Goal: Navigation & Orientation: Find specific page/section

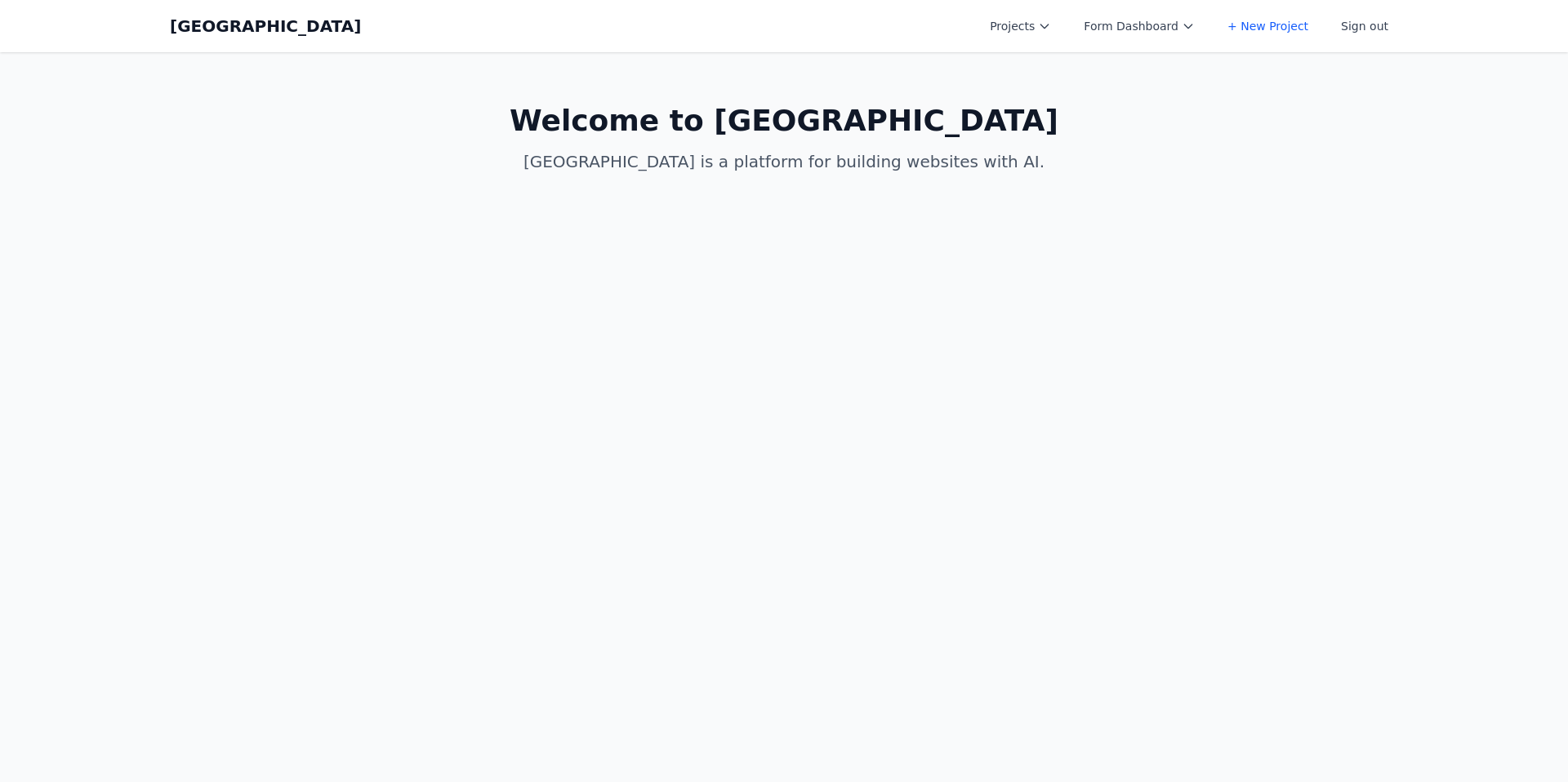
click at [1024, 19] on button "Projects" at bounding box center [1020, 26] width 81 height 29
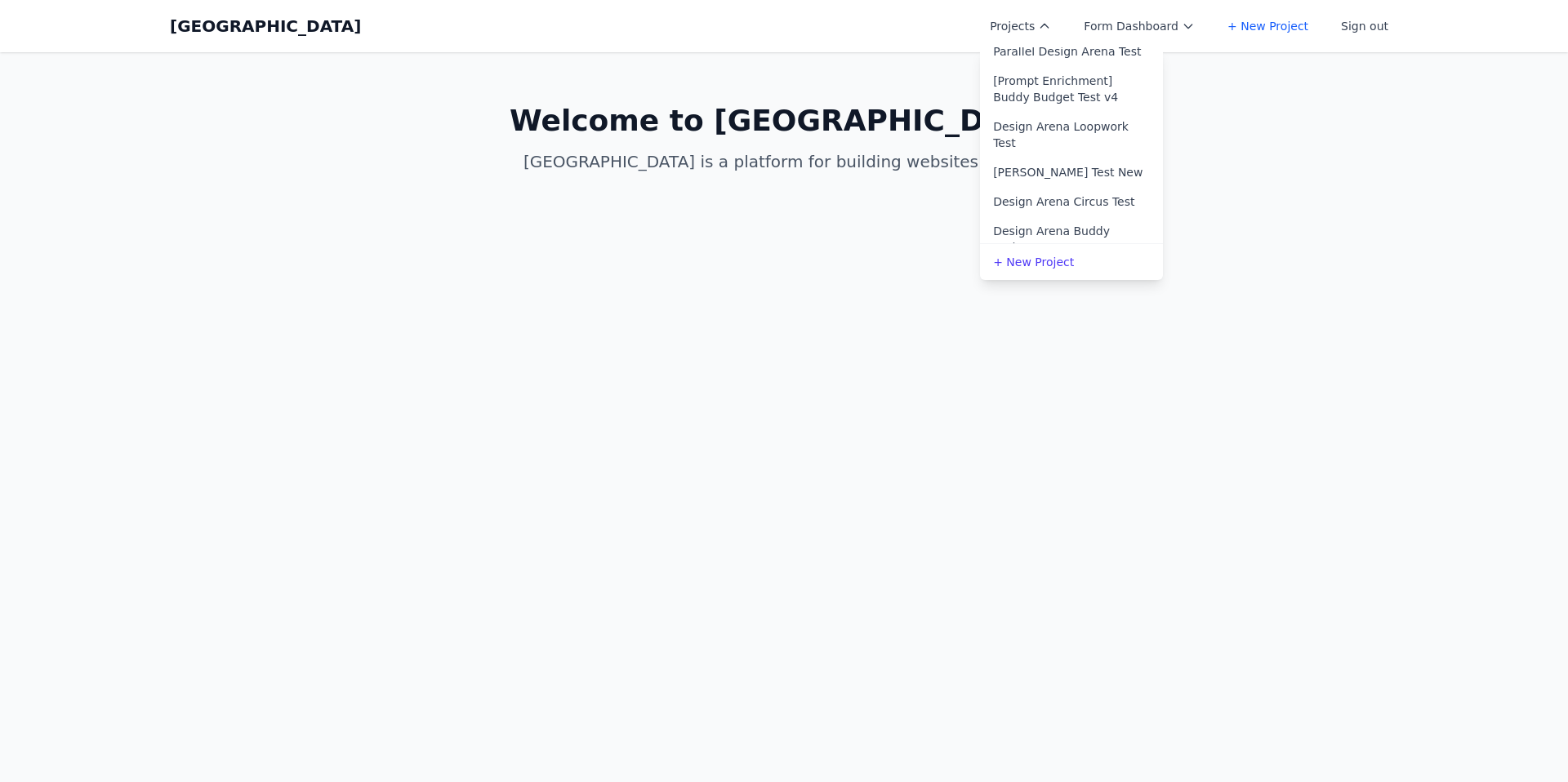
scroll to position [390, 0]
click at [1073, 154] on link "Allen Test New" at bounding box center [1071, 168] width 182 height 29
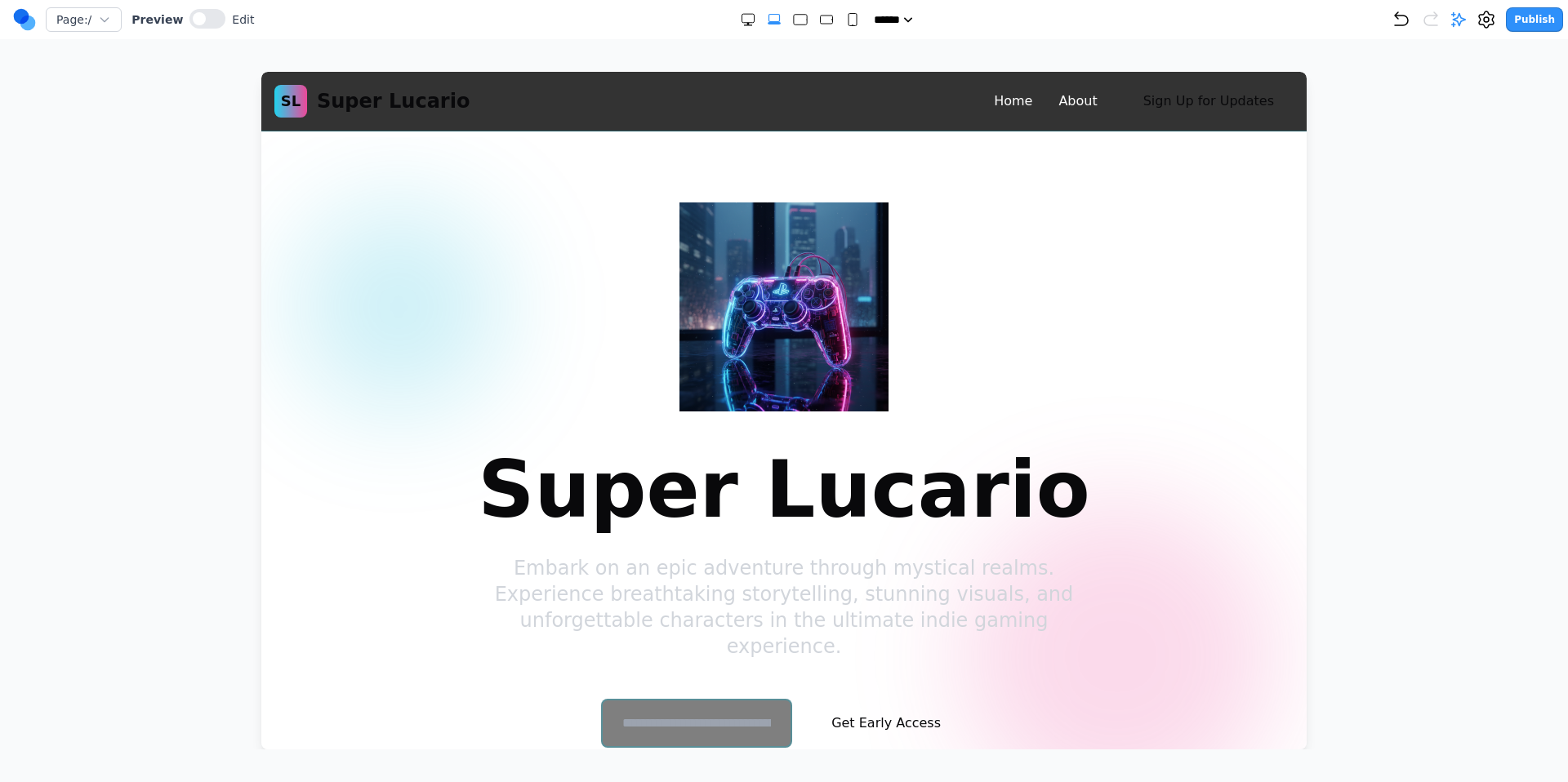
click at [377, 36] on nav "Page: / Preview Edit ***** ***** ****** ****** ****** Publish" at bounding box center [784, 19] width 1568 height 39
click at [1421, 179] on div at bounding box center [784, 410] width 1502 height 677
click at [1530, 23] on button "Publish" at bounding box center [1534, 19] width 58 height 25
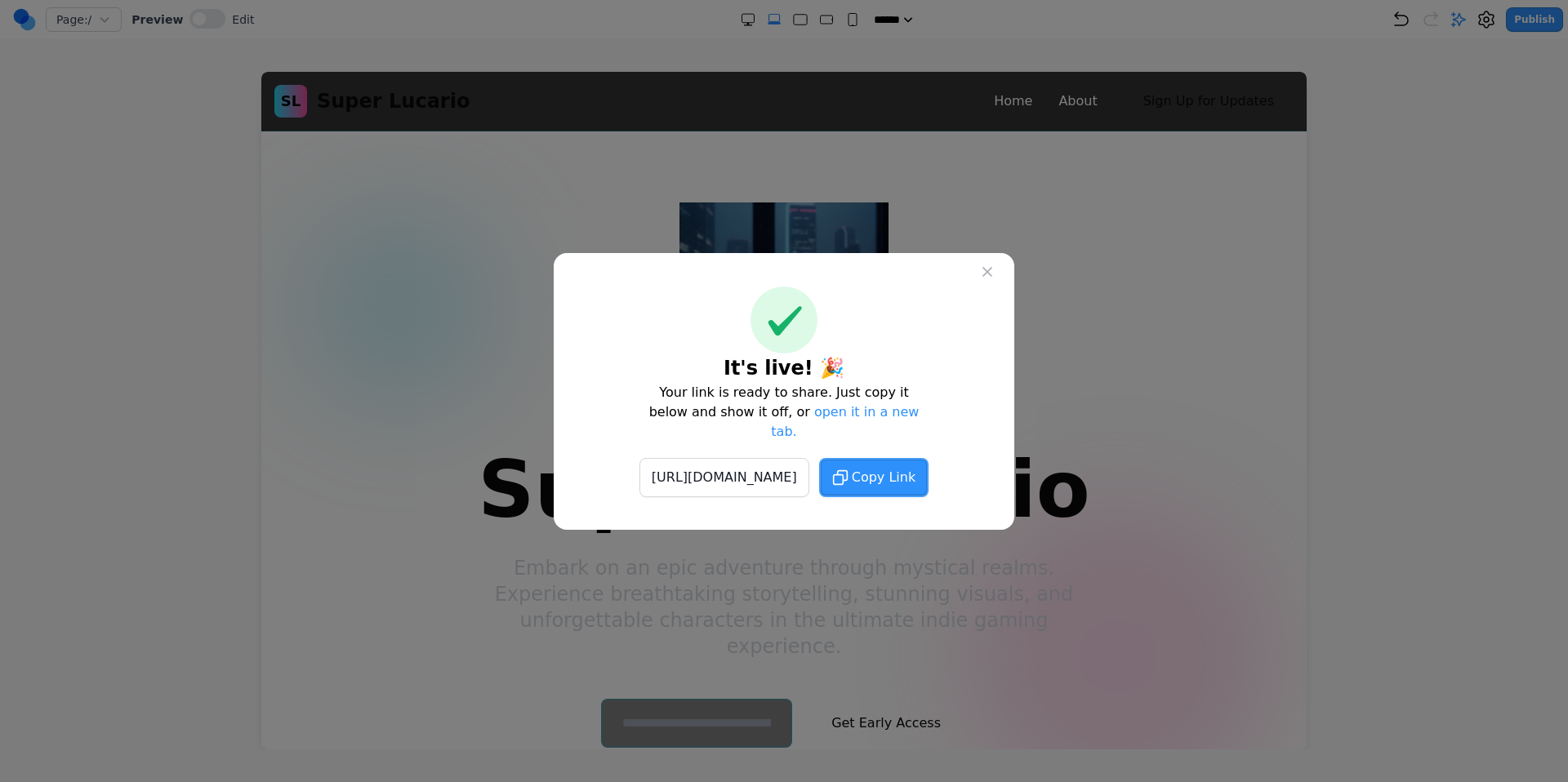
click at [915, 476] on span "Copy Link" at bounding box center [883, 477] width 64 height 19
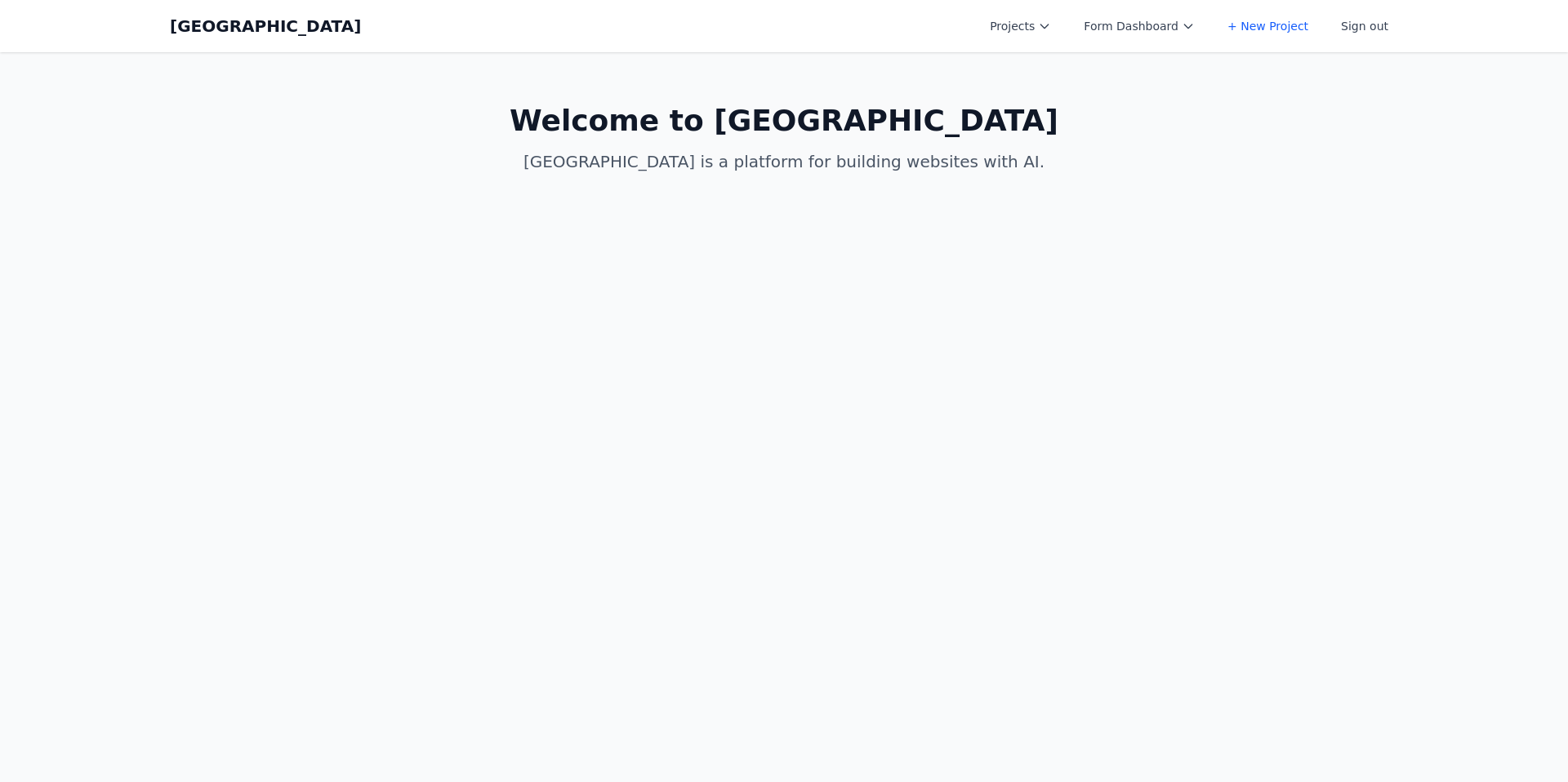
click at [1019, 27] on button "Projects" at bounding box center [1020, 26] width 81 height 29
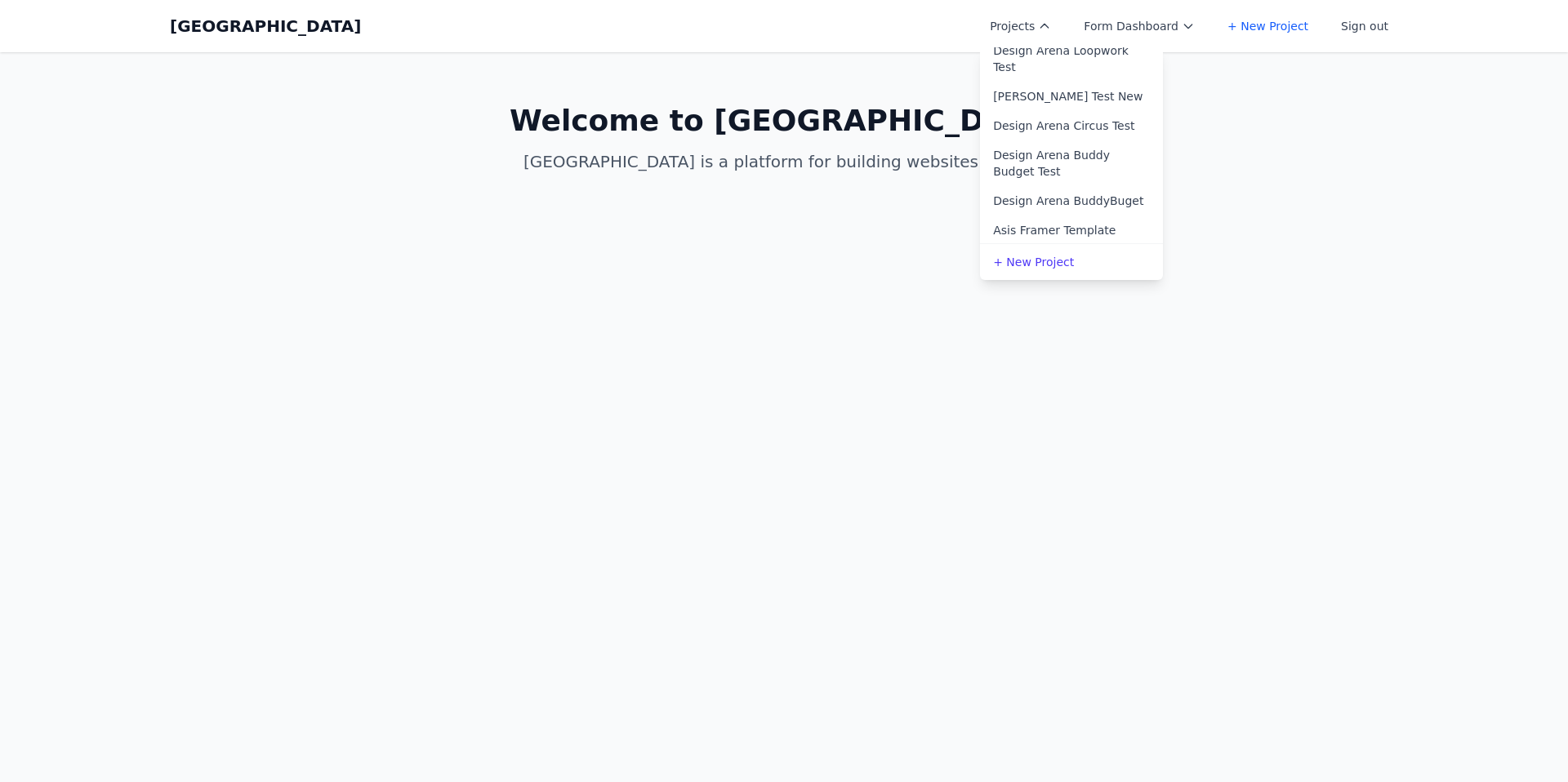
click at [1077, 86] on link "Allen Test New" at bounding box center [1071, 96] width 182 height 29
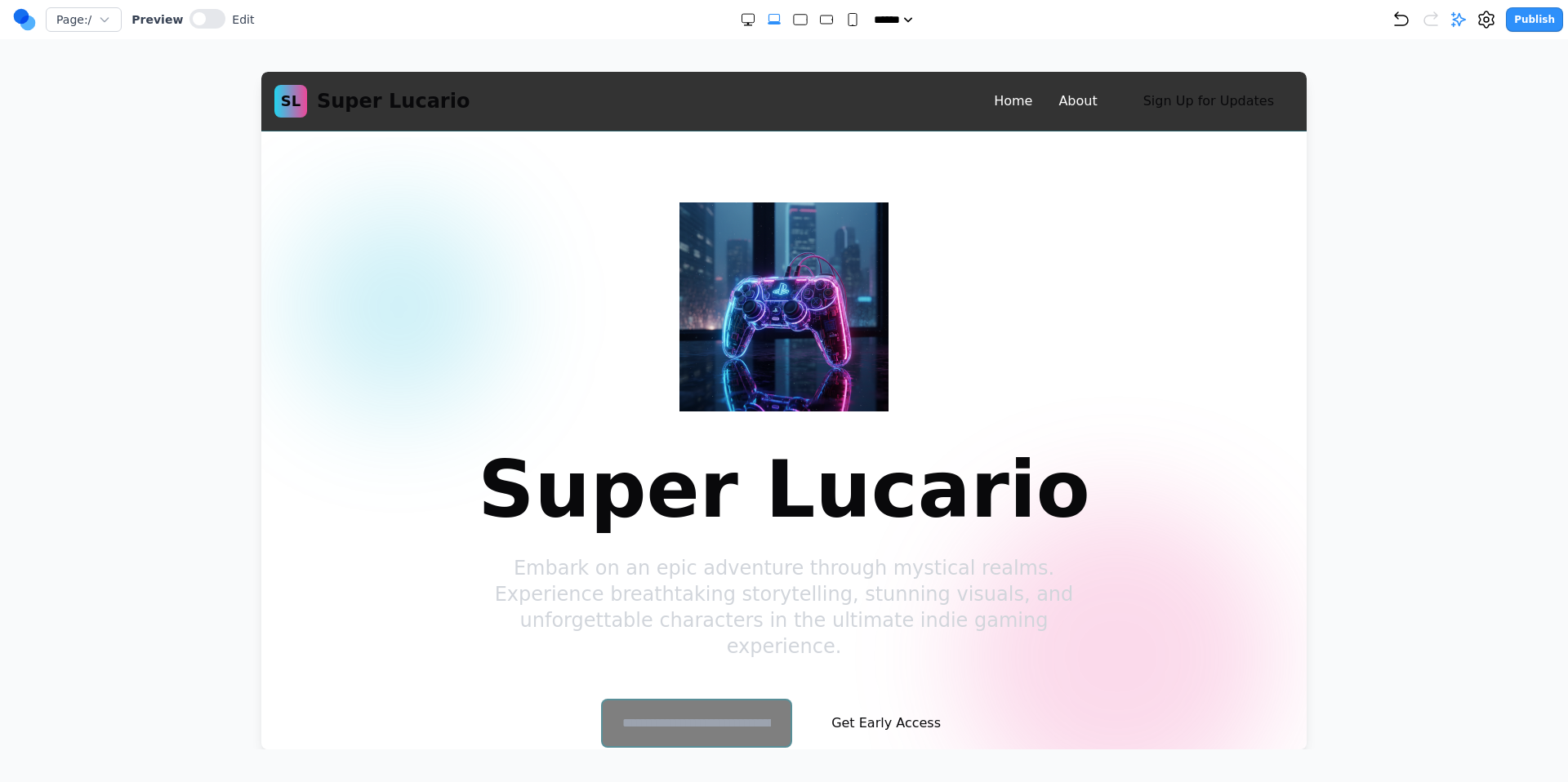
click at [24, 16] on circle at bounding box center [28, 24] width 16 height 16
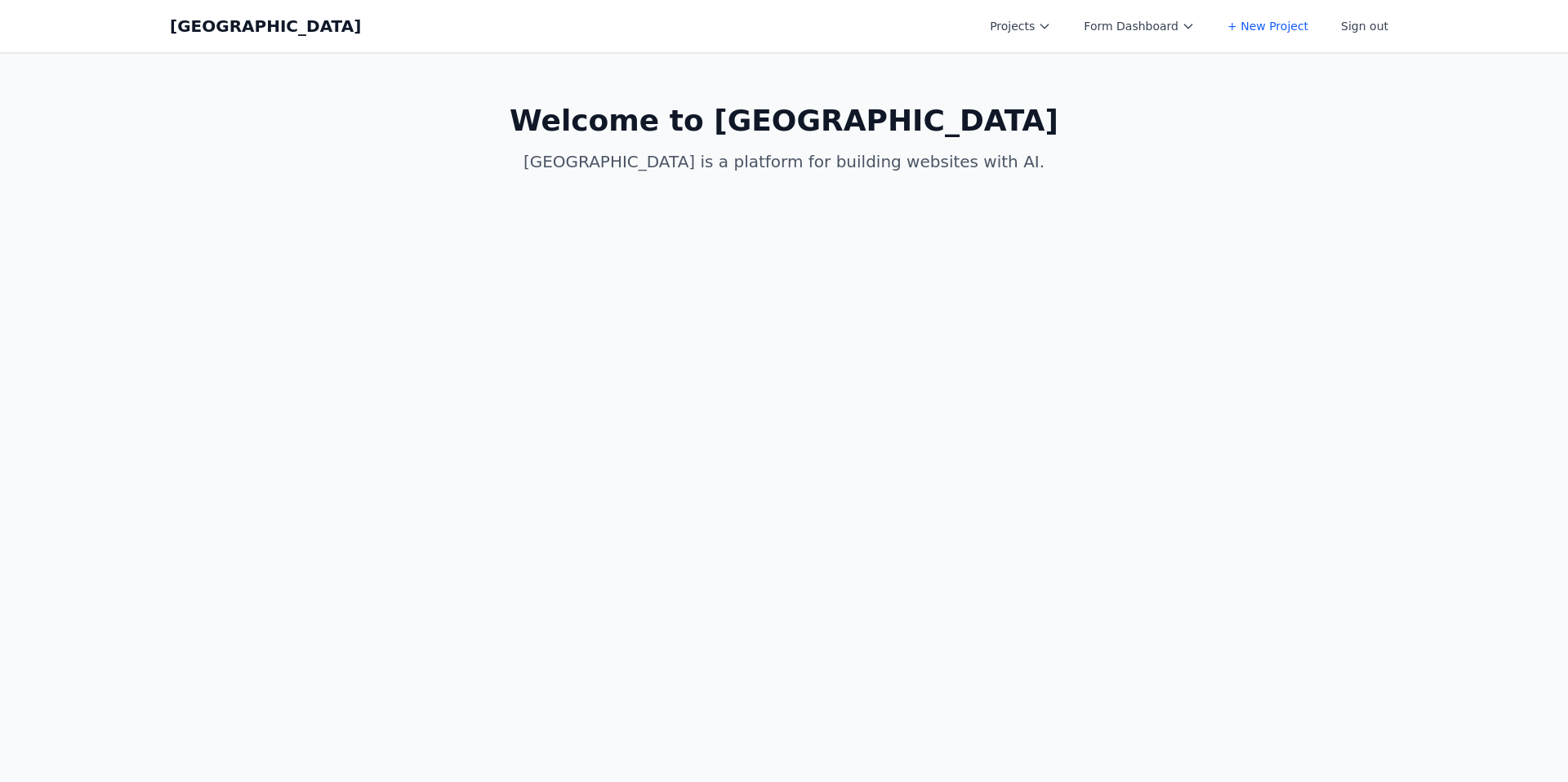
click at [1051, 20] on icon at bounding box center [1044, 26] width 13 height 13
click at [1073, 181] on link "New Project Allen" at bounding box center [1071, 204] width 182 height 46
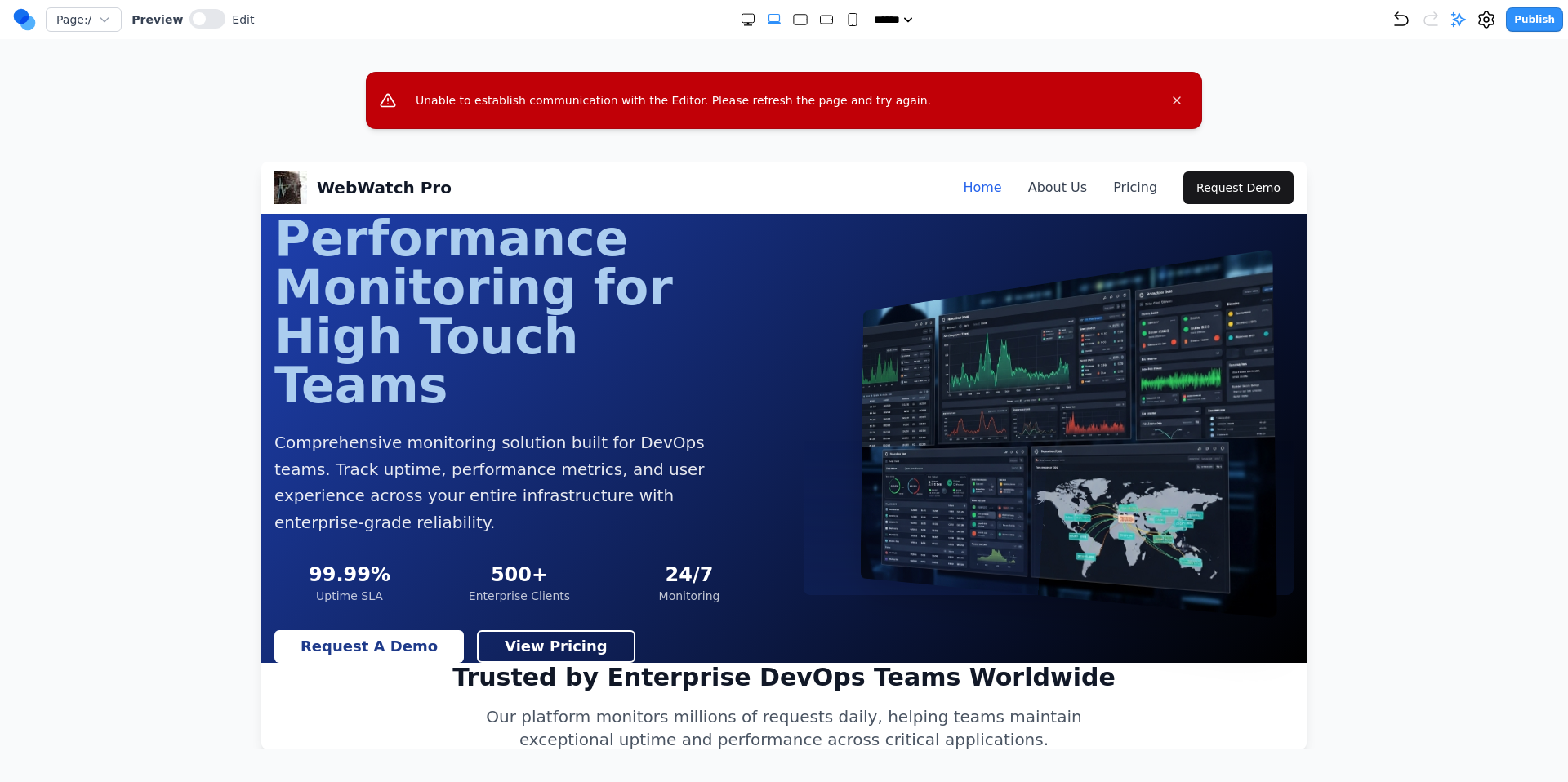
click at [28, 17] on circle at bounding box center [28, 24] width 16 height 16
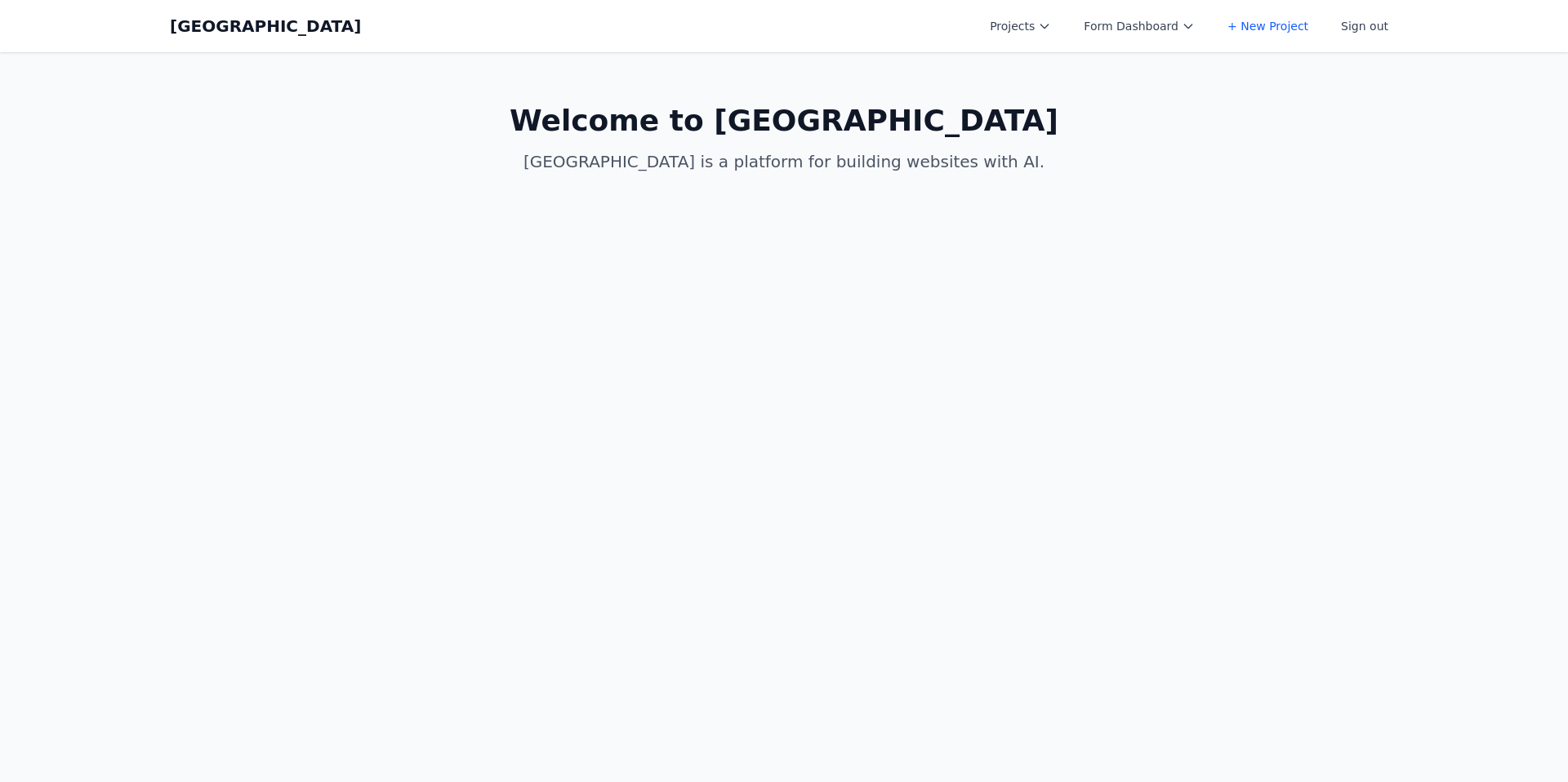
click at [1046, 30] on button "Projects" at bounding box center [1020, 26] width 81 height 29
click at [1075, 217] on link "[PERSON_NAME] Test New" at bounding box center [1071, 231] width 182 height 29
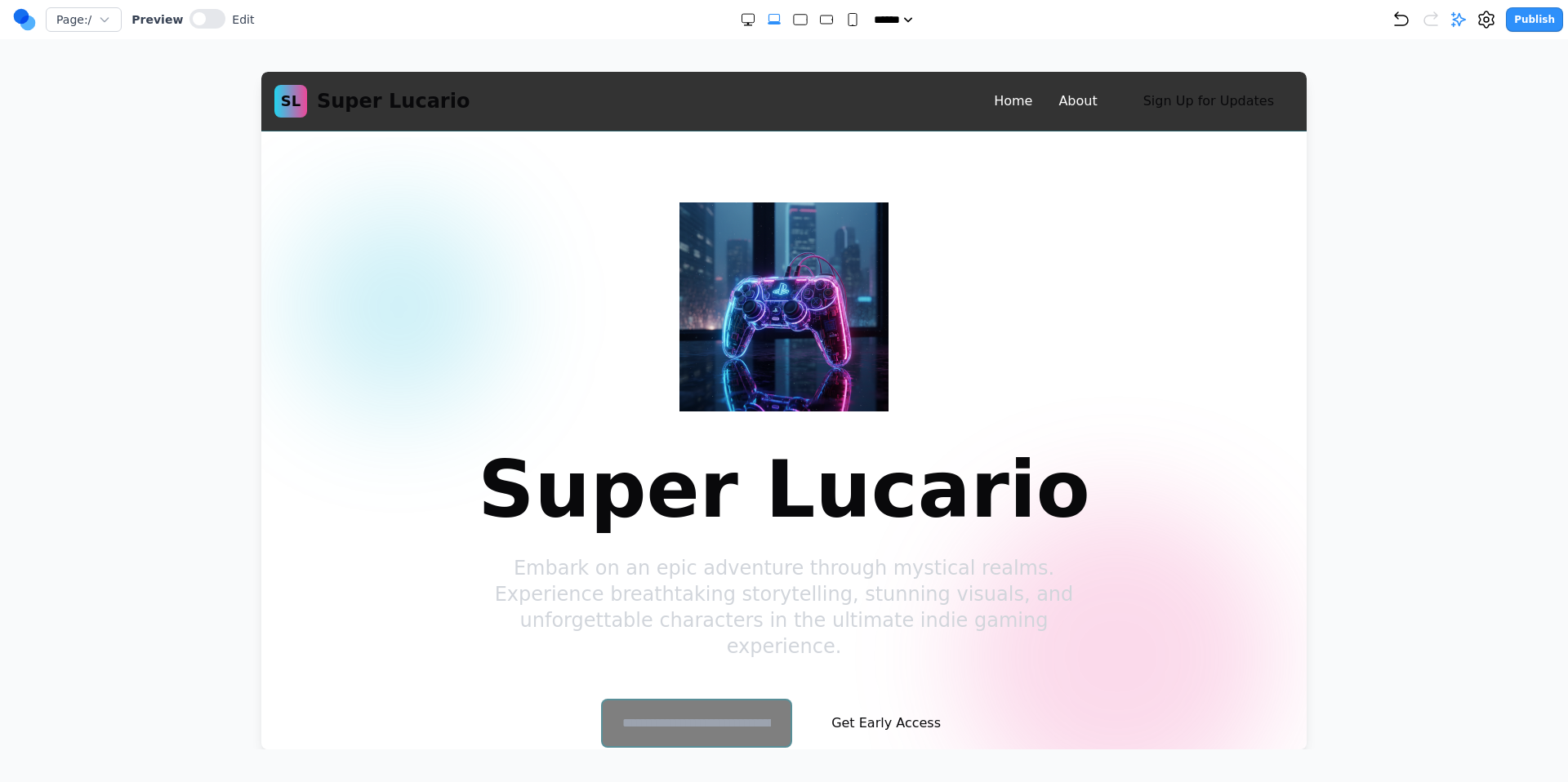
click at [1475, 229] on div at bounding box center [784, 410] width 1502 height 677
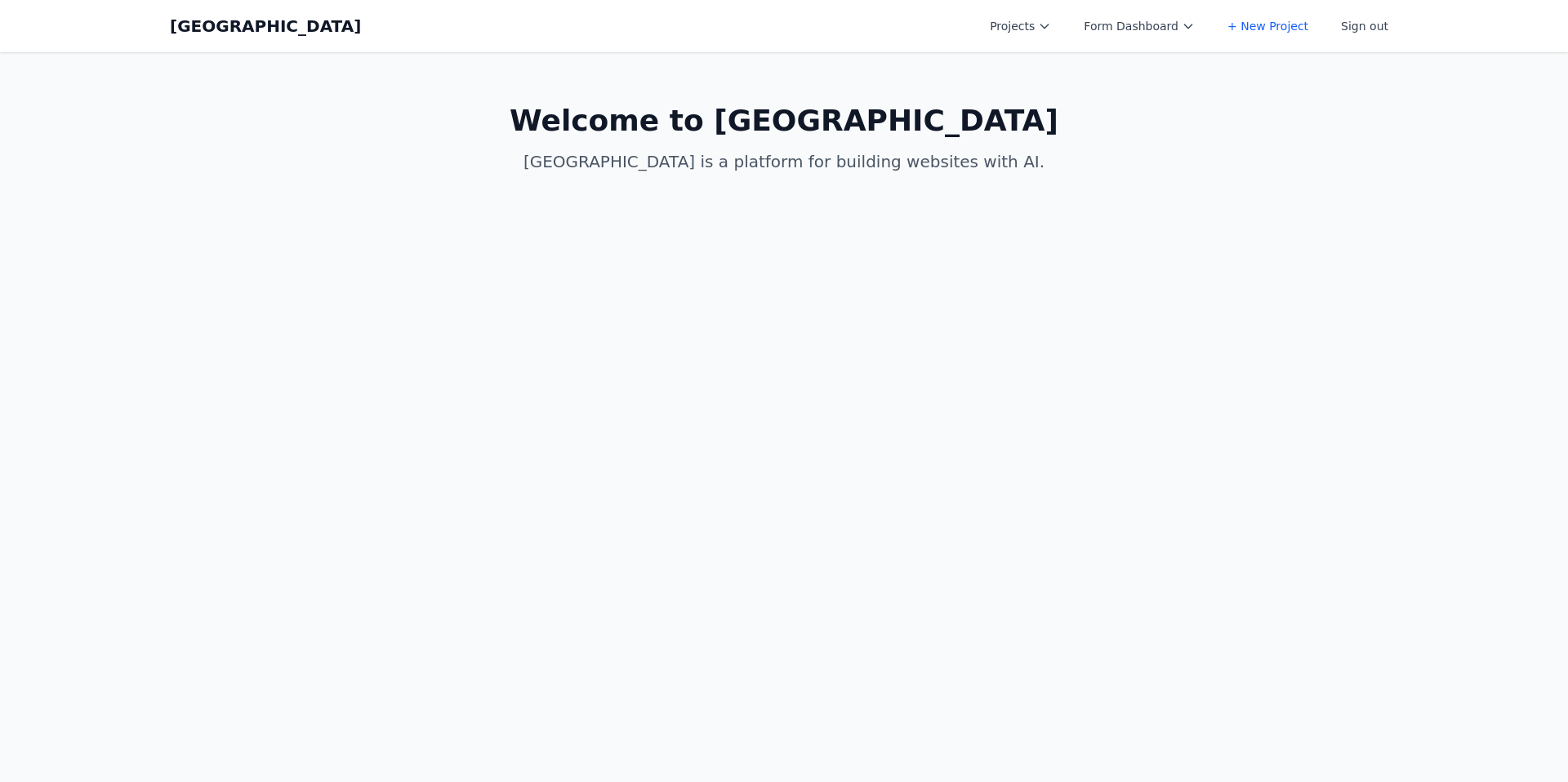
click at [1011, 32] on button "Projects" at bounding box center [1020, 26] width 81 height 29
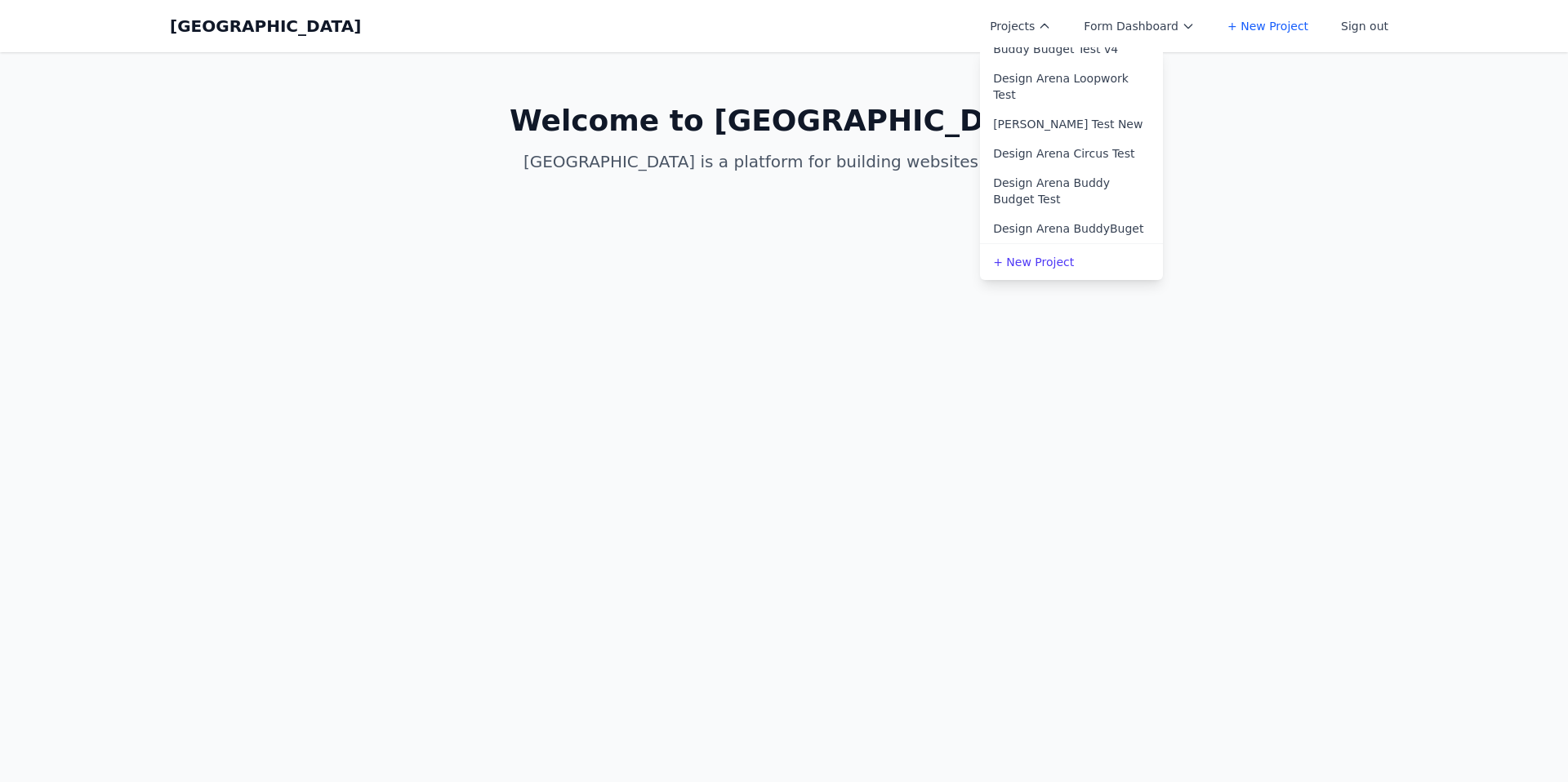
scroll to position [437, 0]
click at [1067, 111] on link "Allen Test New" at bounding box center [1071, 121] width 182 height 29
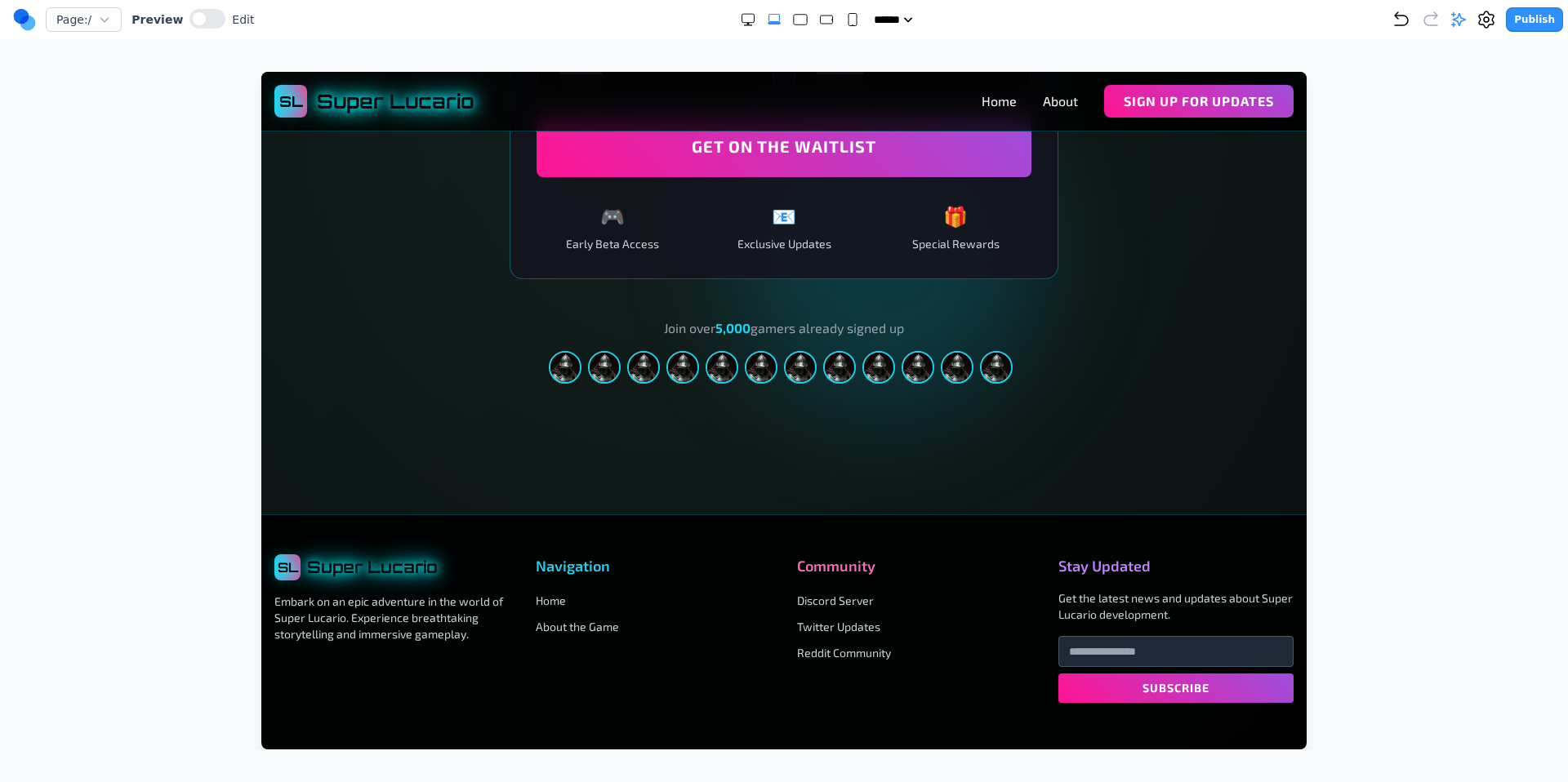
scroll to position [2752, 0]
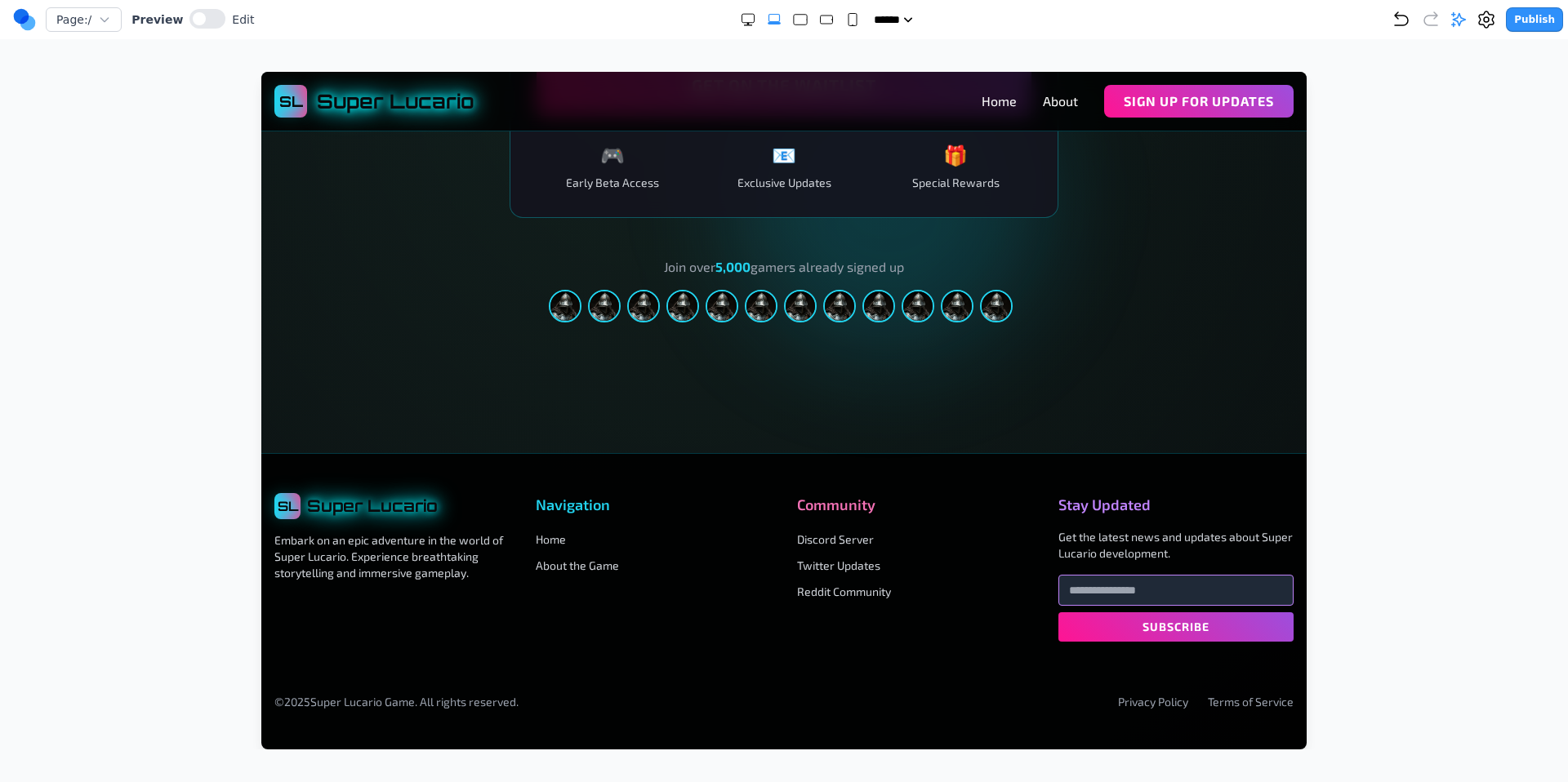
click at [1169, 588] on input "email" at bounding box center [1176, 590] width 235 height 31
type input "**********"
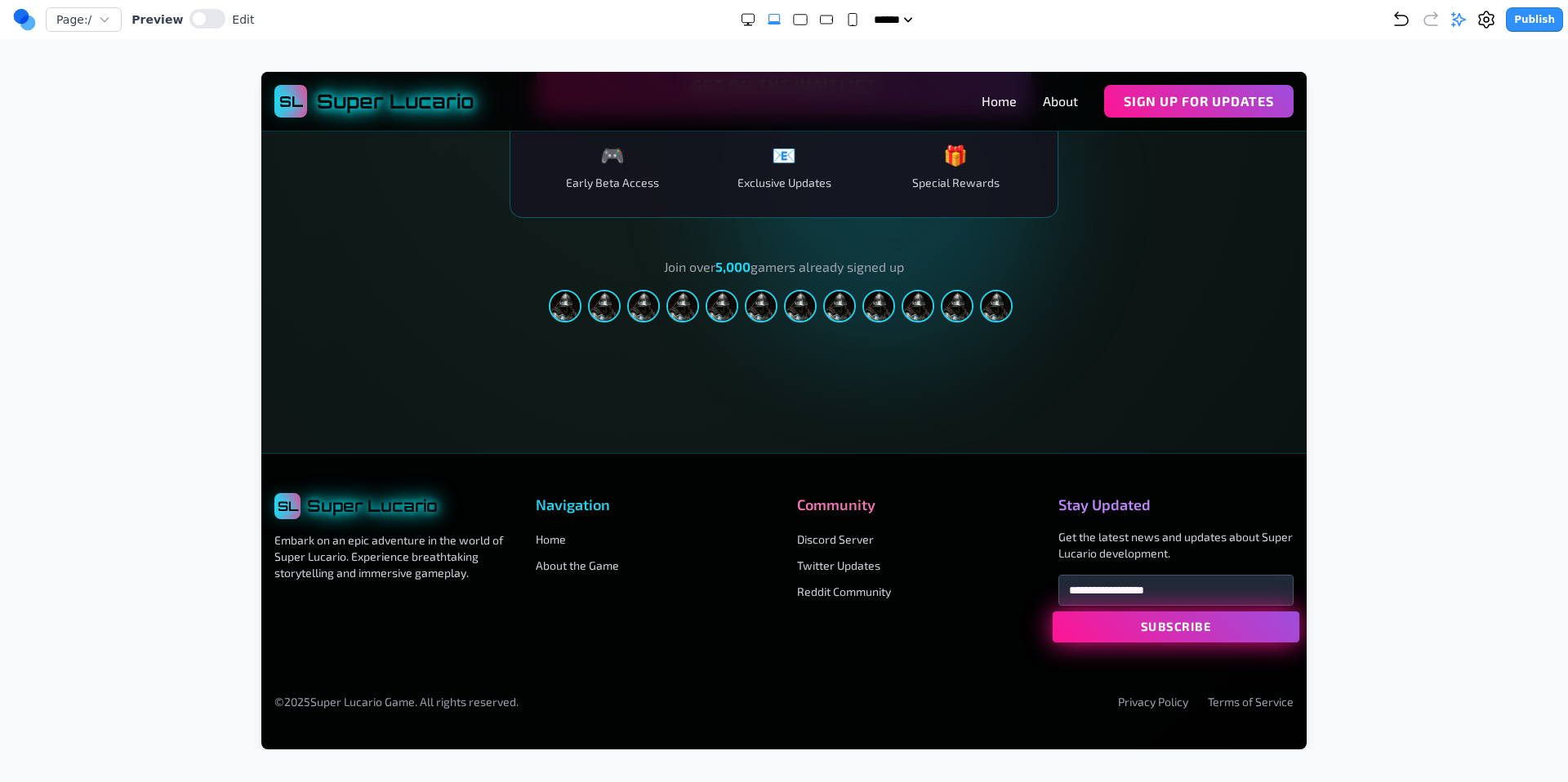
click at [1169, 628] on button "Subscribe" at bounding box center [1176, 626] width 246 height 31
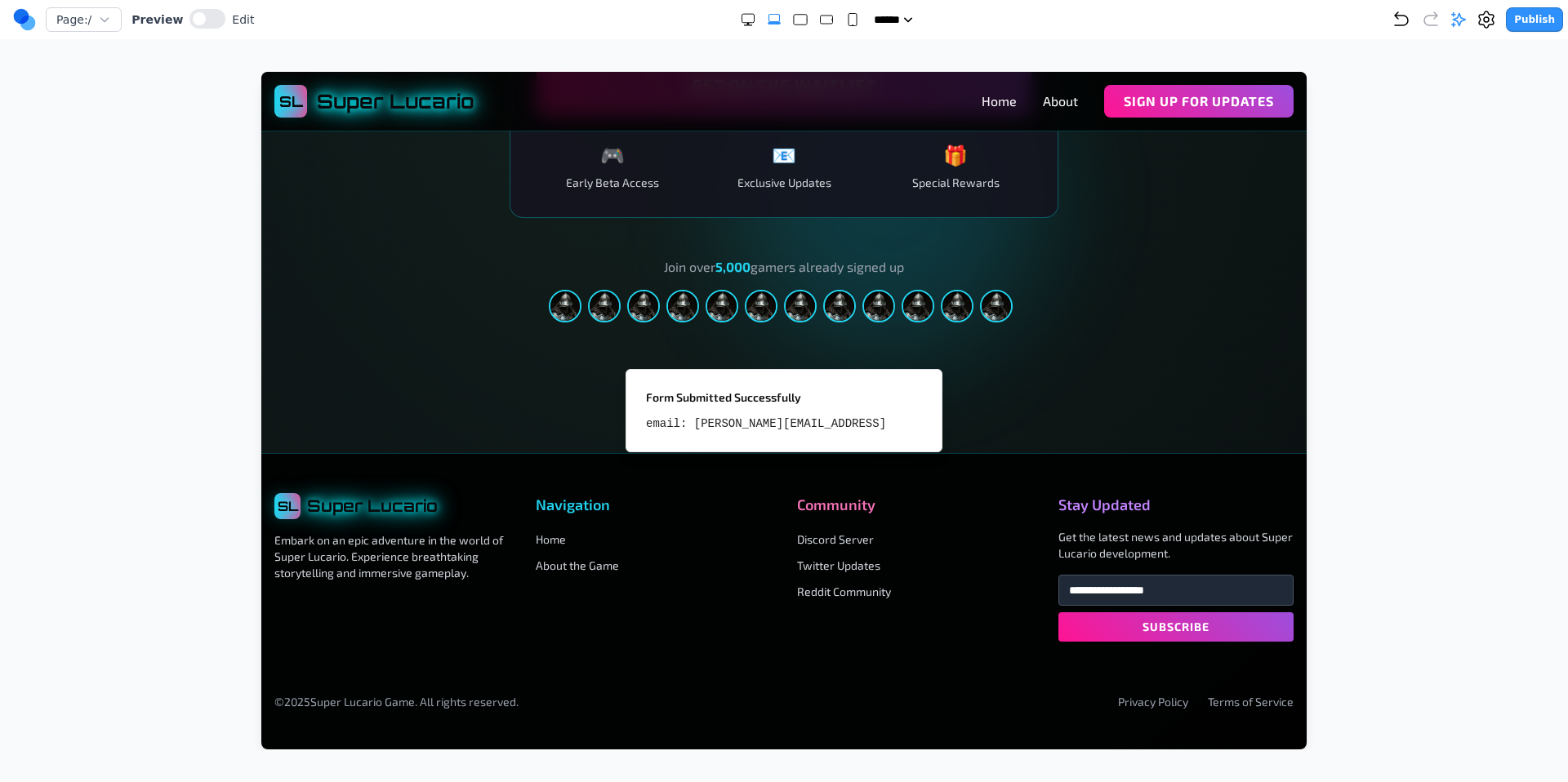
click at [1415, 256] on div at bounding box center [784, 410] width 1502 height 677
click at [1094, 290] on div at bounding box center [784, 306] width 732 height 33
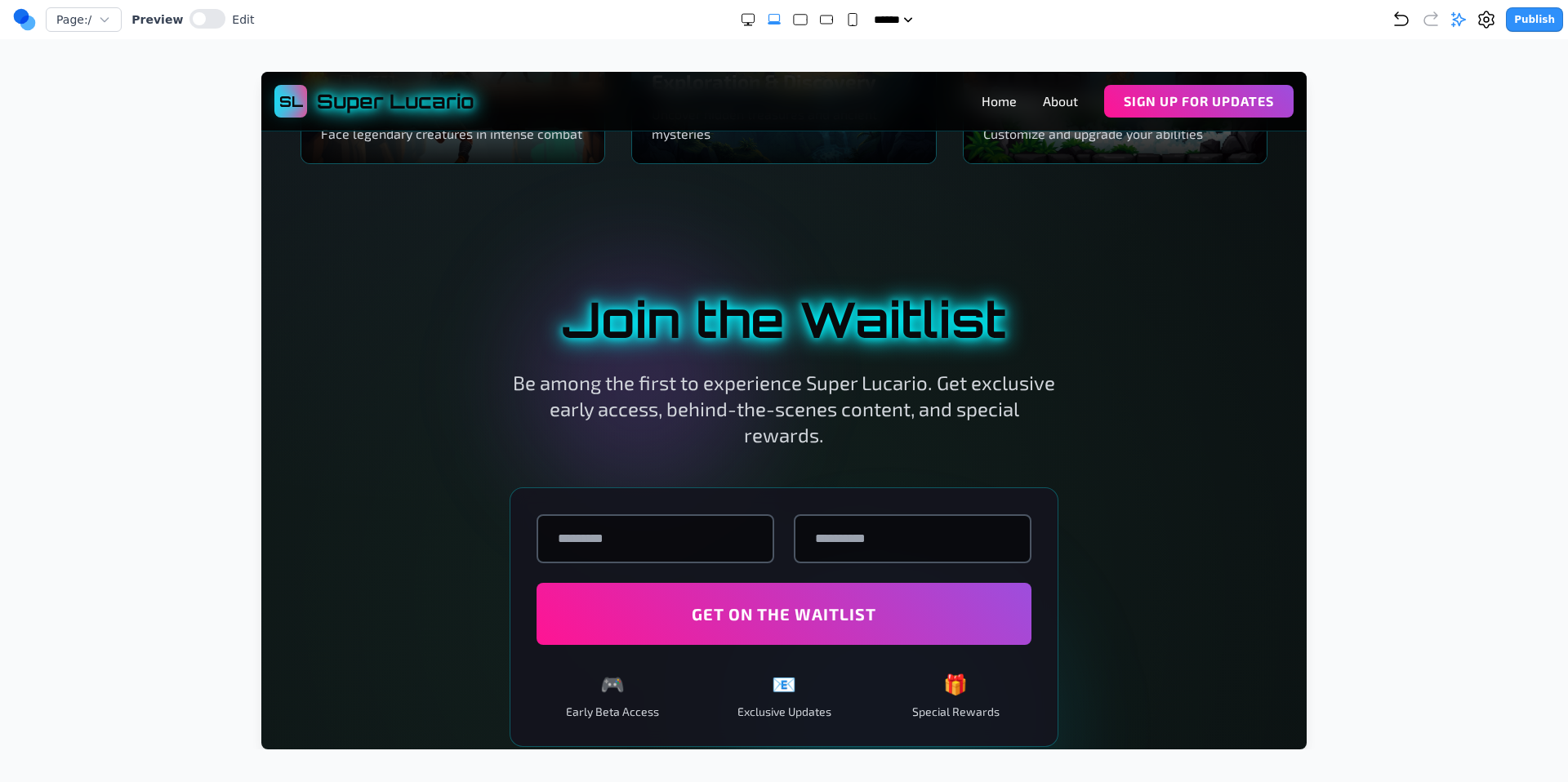
scroll to position [2110, 0]
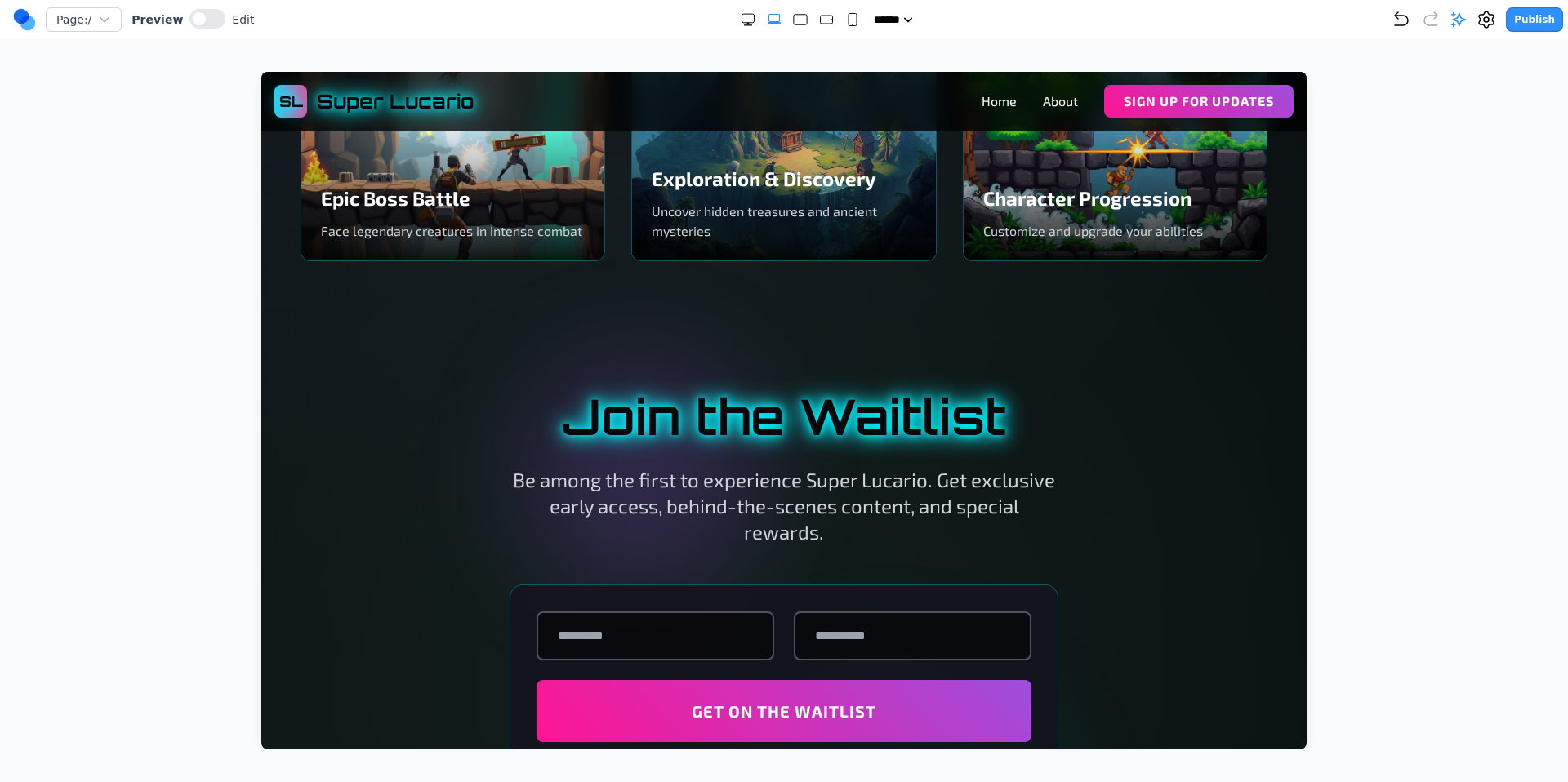
click at [27, 14] on circle at bounding box center [22, 17] width 16 height 16
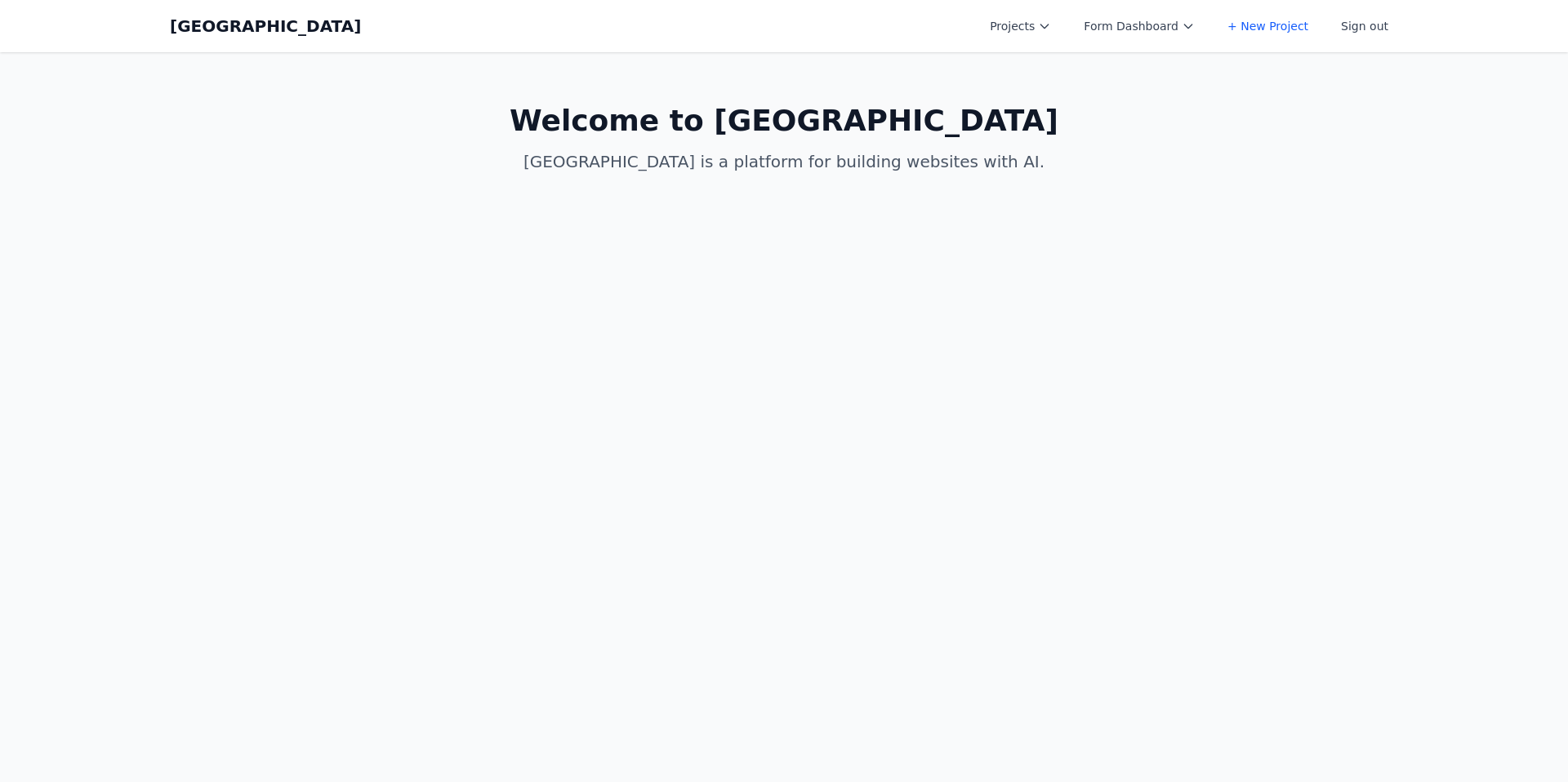
click at [1049, 22] on button "Projects" at bounding box center [1020, 26] width 81 height 29
click at [1078, 196] on link "New Project Allen" at bounding box center [1071, 219] width 182 height 46
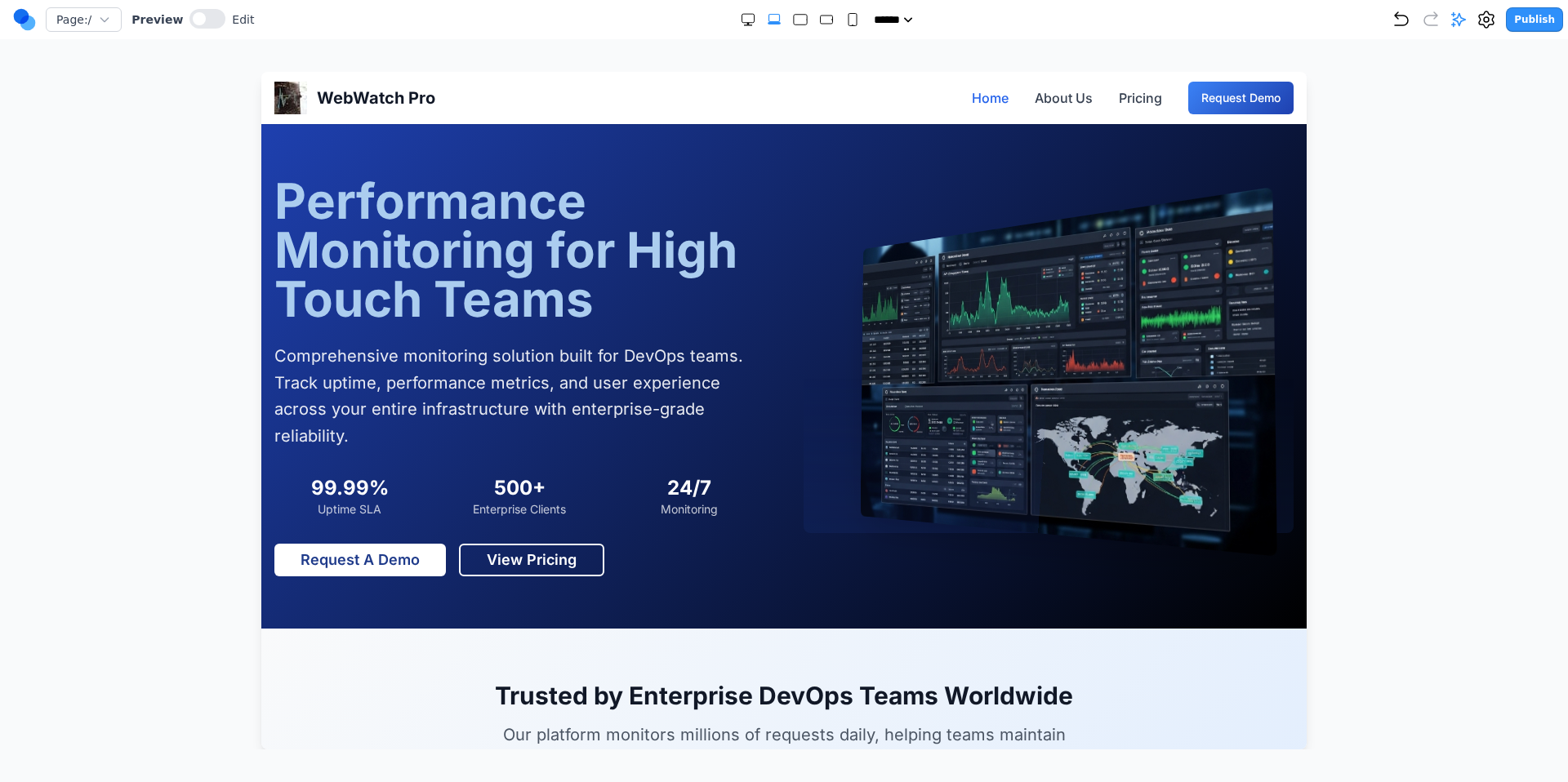
click at [27, 23] on circle at bounding box center [28, 24] width 16 height 16
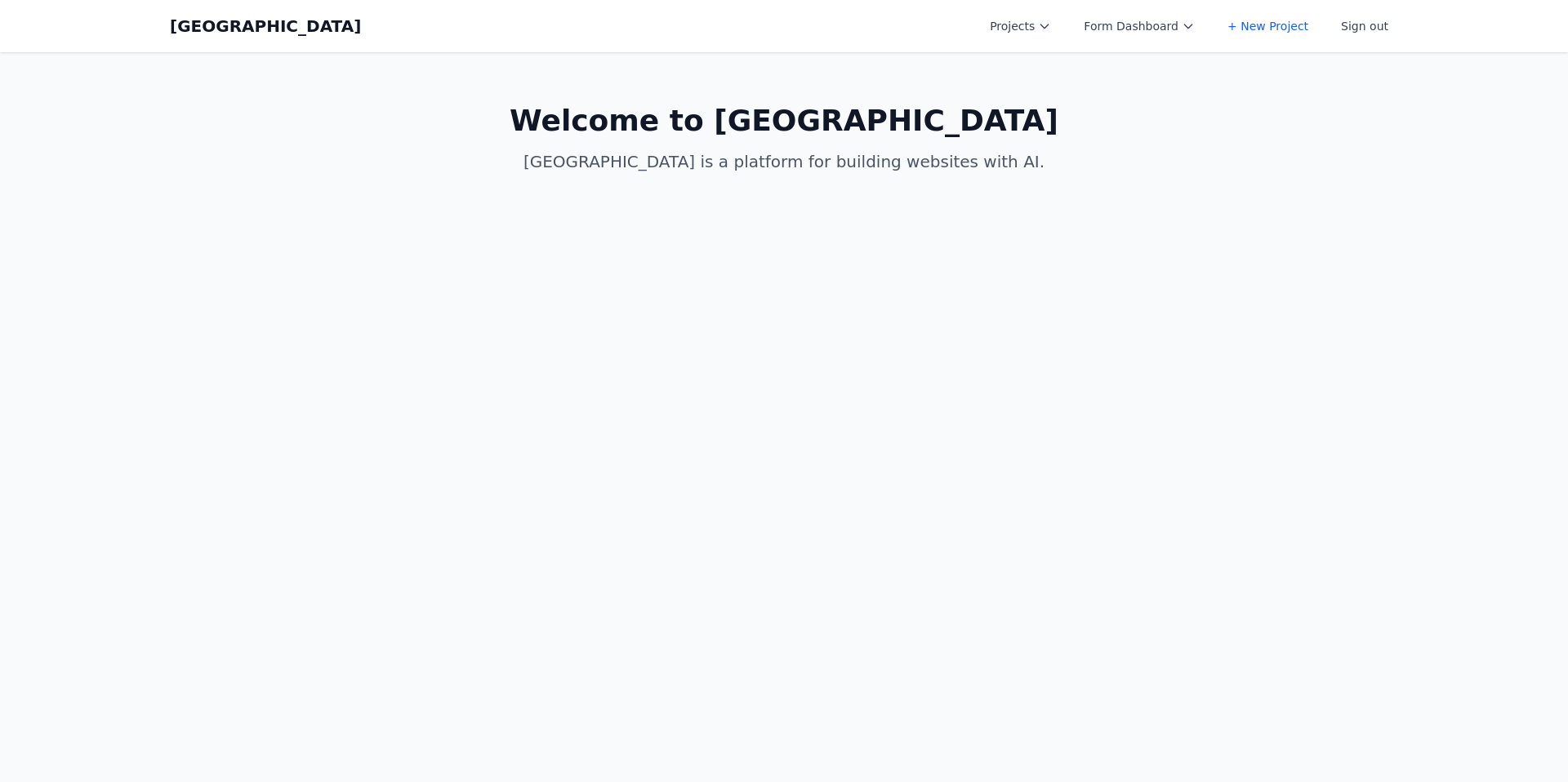
click at [1198, 144] on main "Welcome to [GEOGRAPHIC_DATA] is a platform for building websites with AI." at bounding box center [784, 138] width 1254 height 173
